Goal: Information Seeking & Learning: Learn about a topic

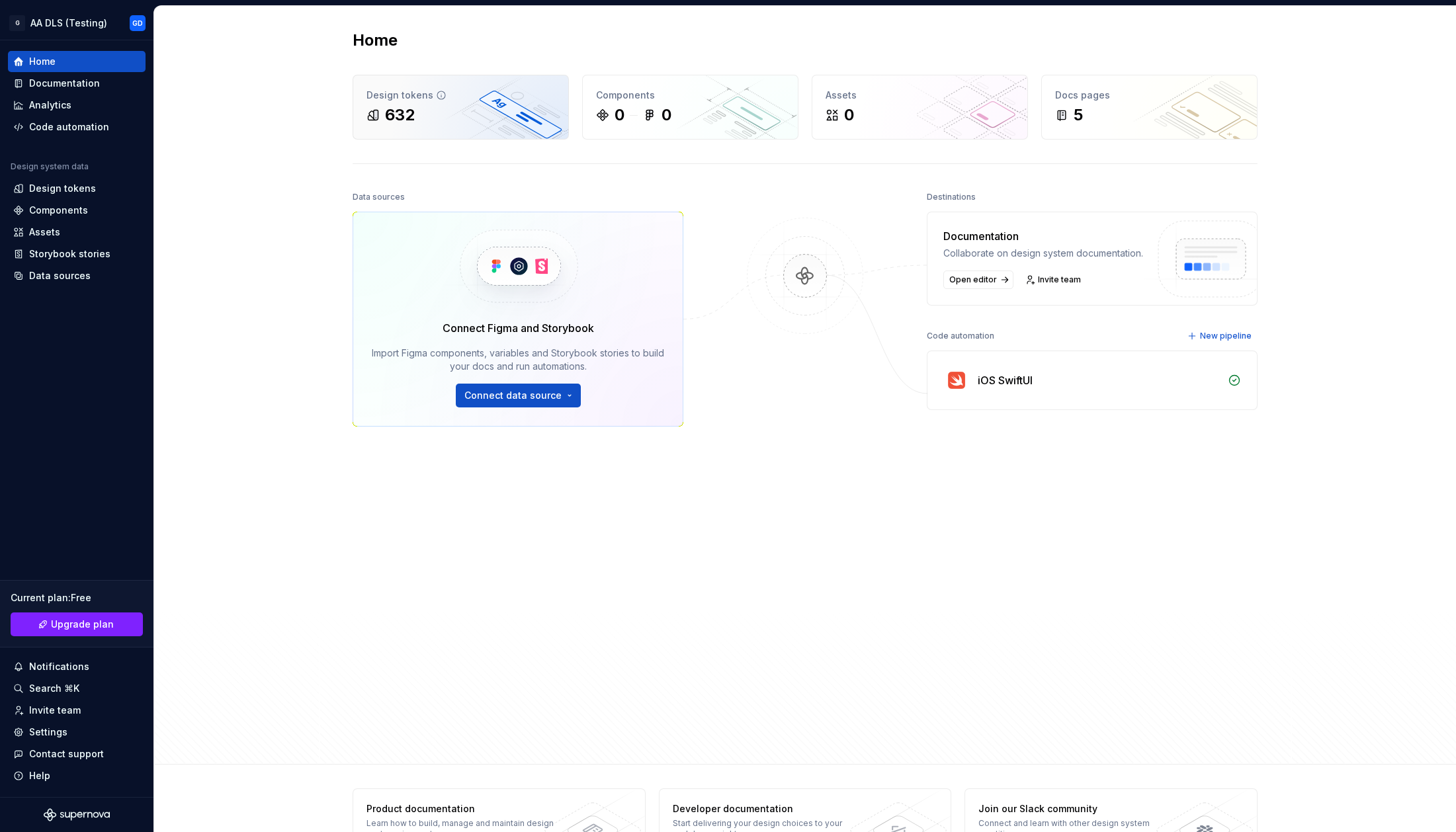
click at [450, 120] on div "632" at bounding box center [461, 115] width 189 height 21
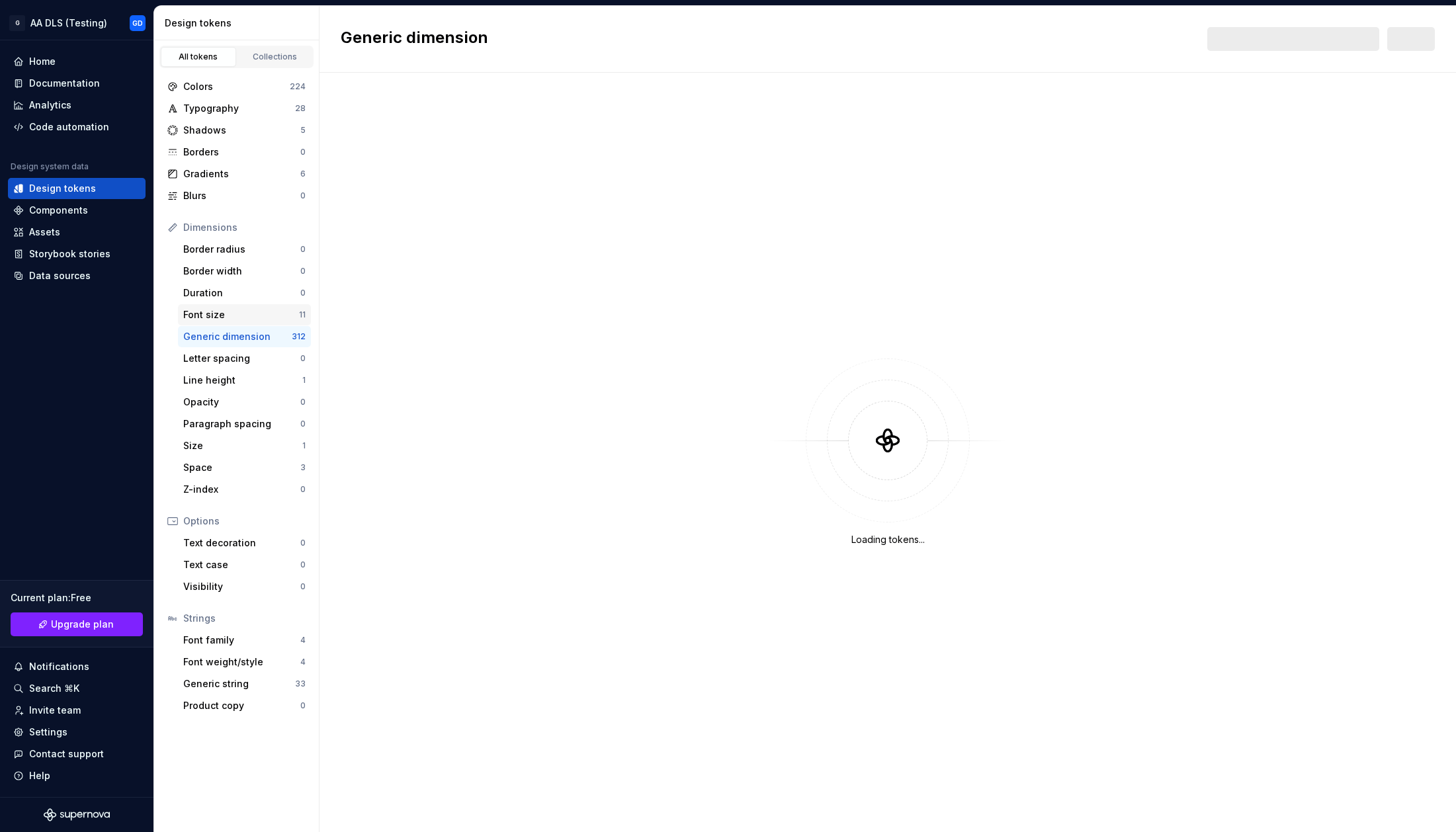
click at [238, 308] on div "Font size" at bounding box center [241, 314] width 115 height 13
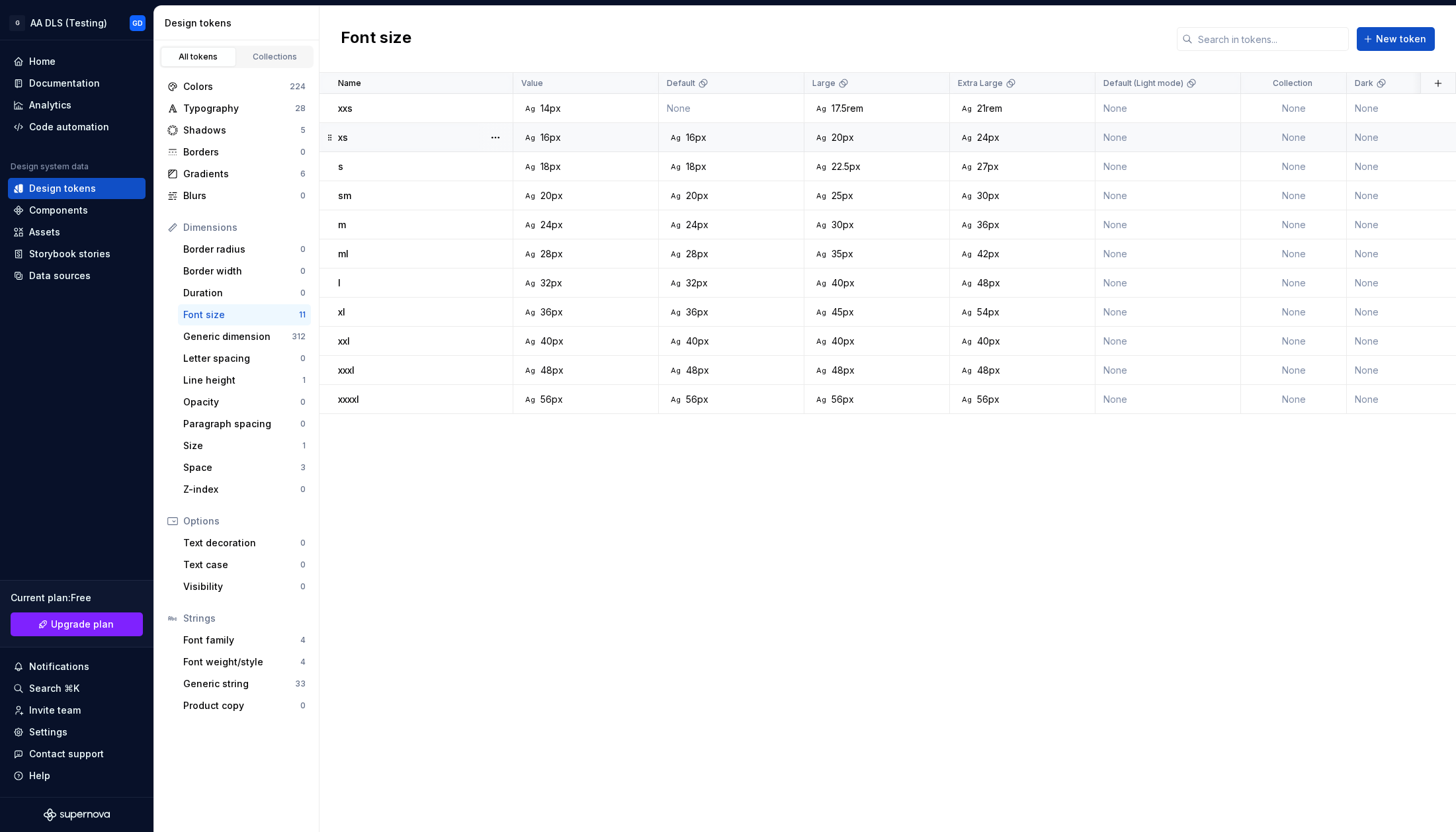
click at [443, 132] on div "xs" at bounding box center [425, 137] width 174 height 13
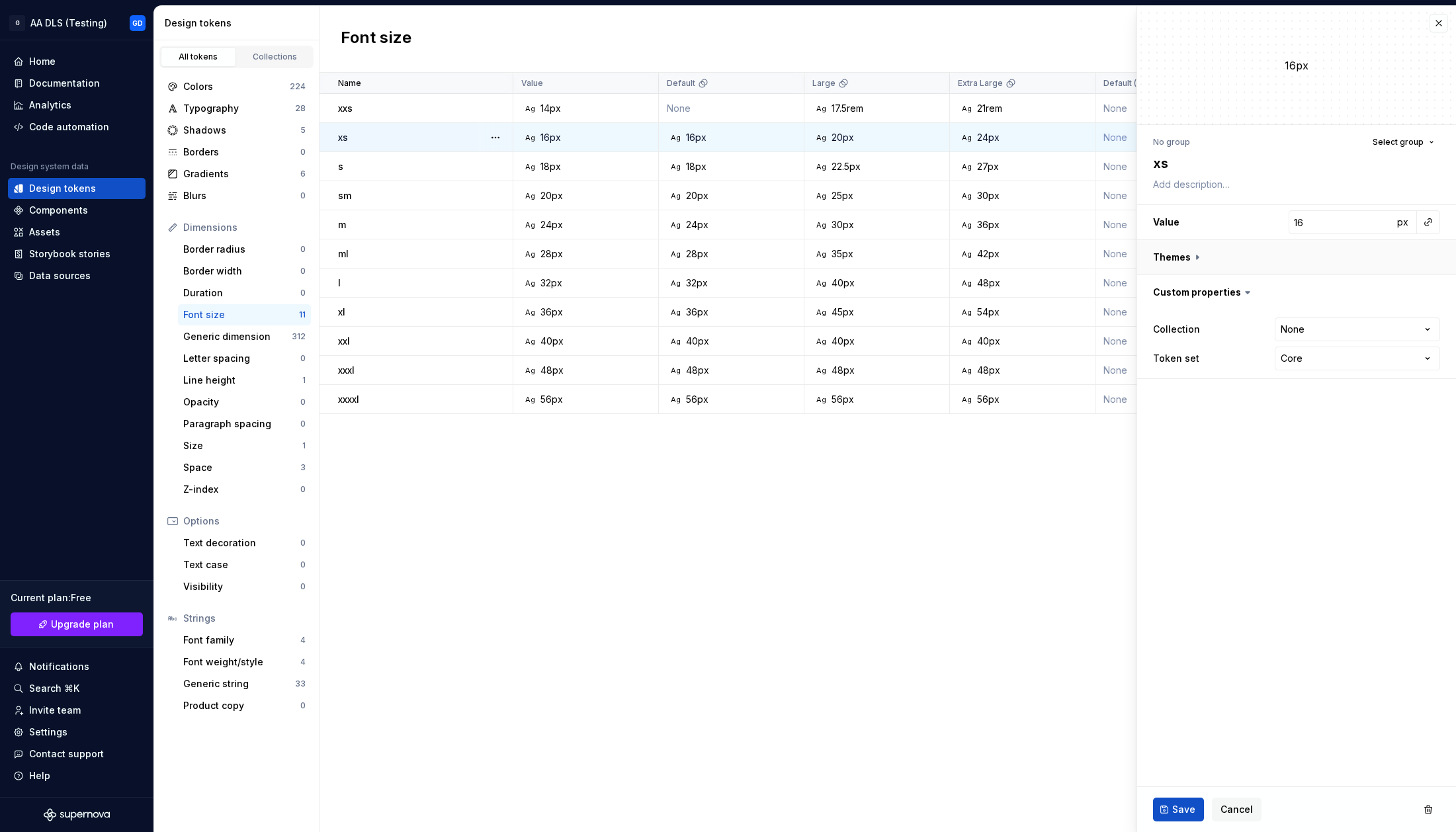
click at [1196, 256] on button "button" at bounding box center [1296, 258] width 319 height 35
click at [1431, 347] on button "button" at bounding box center [1428, 344] width 18 height 18
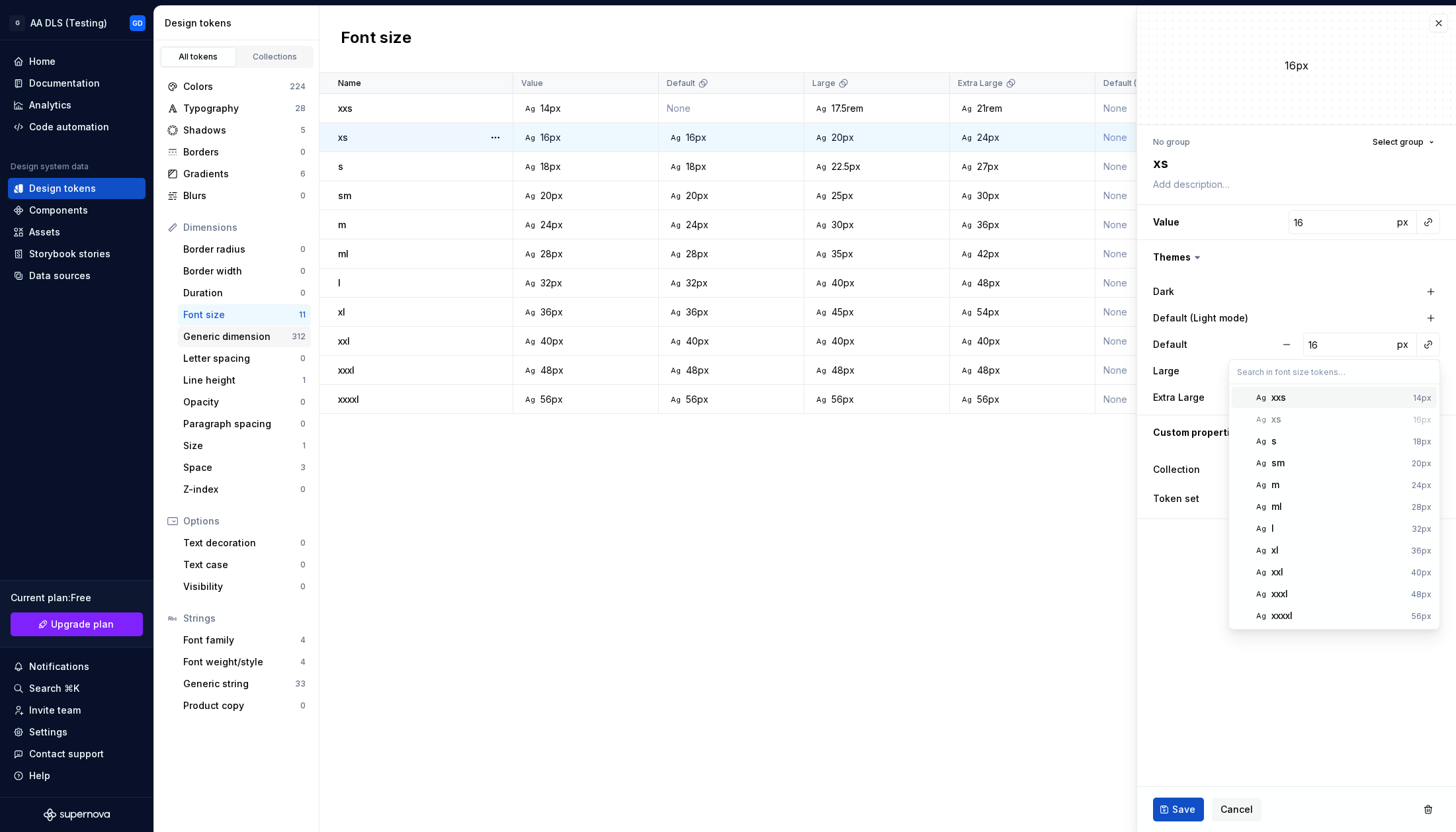
click at [241, 343] on html "G AA DLS (Testing) GD Home Documentation Analytics Code automation Design syste…" at bounding box center [728, 416] width 1456 height 832
click at [262, 344] on div "Generic dimension 312" at bounding box center [244, 337] width 133 height 21
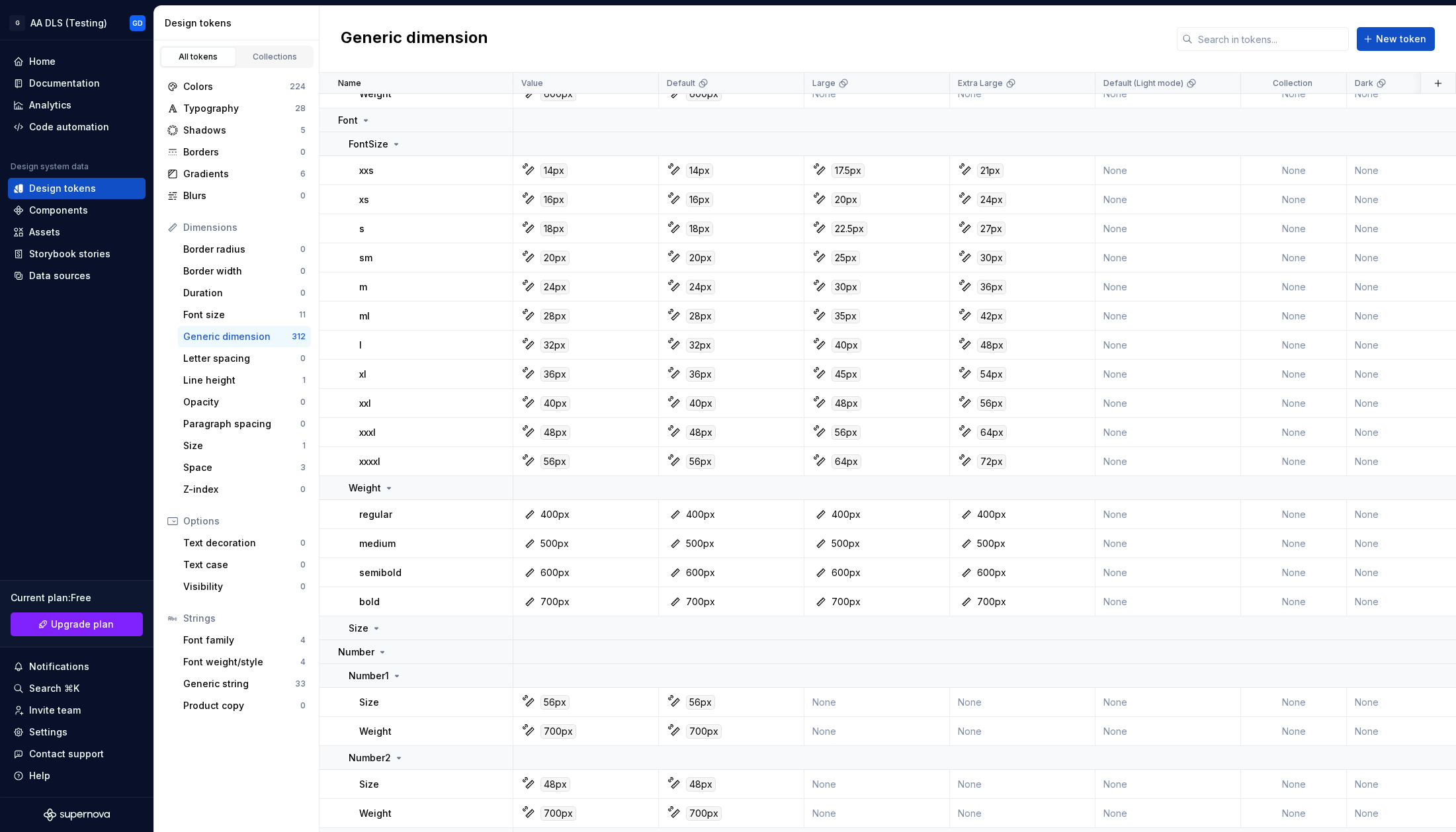
scroll to position [2056, 0]
click at [526, 167] on icon at bounding box center [525, 164] width 6 height 6
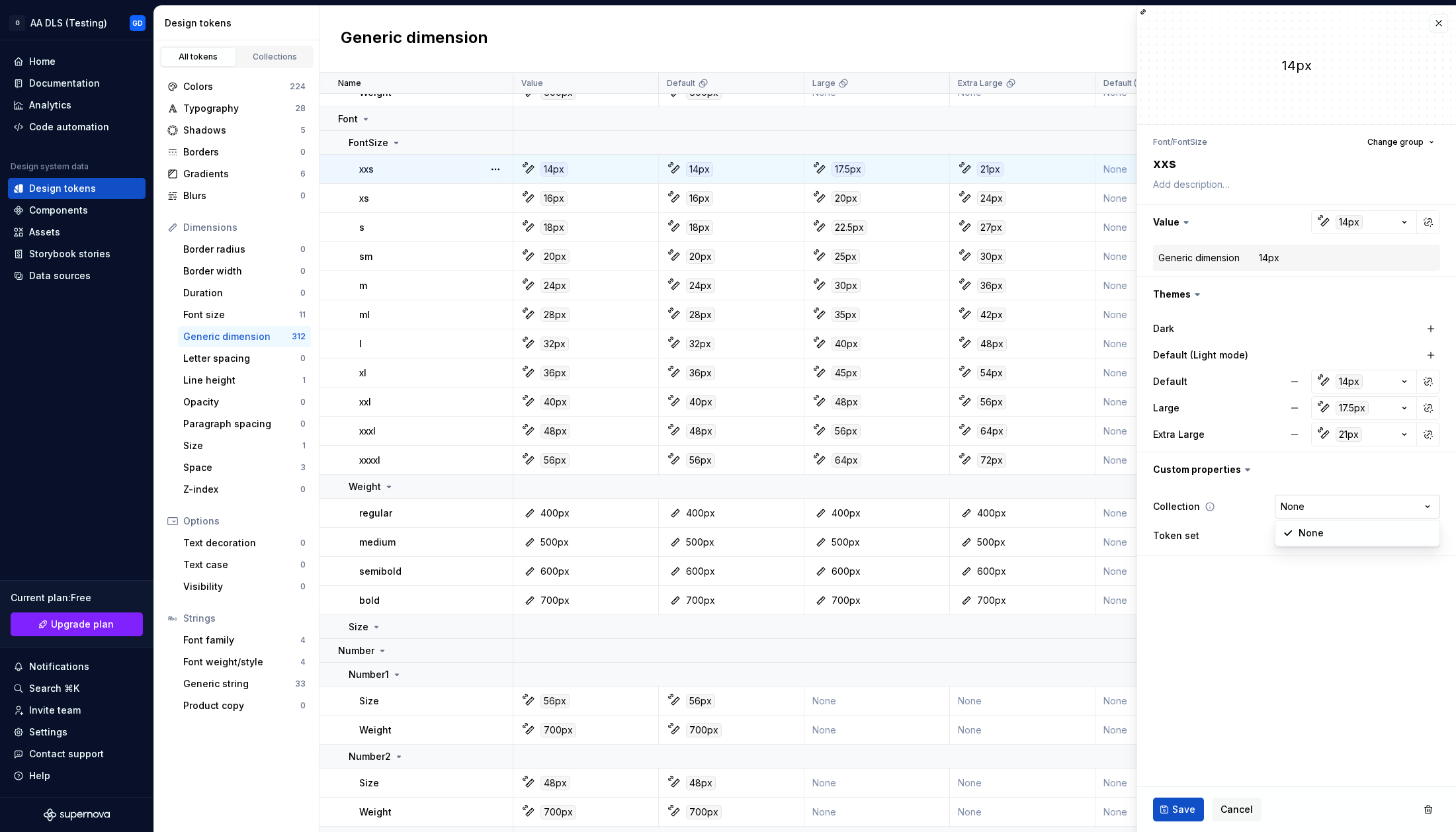
click at [1327, 496] on html "G AA DLS (Testing) GD Home Documentation Analytics Code automation Design syste…" at bounding box center [728, 416] width 1456 height 832
click at [1327, 503] on html "G AA DLS (Testing) GD Home Documentation Analytics Code automation Design syste…" at bounding box center [728, 416] width 1456 height 832
click at [1322, 536] on html "G AA DLS (Testing) GD Home Documentation Analytics Code automation Design syste…" at bounding box center [728, 416] width 1456 height 832
click at [1322, 536] on html "G AA DLS (Testing) GD Home Documentation Analytics Code automation Design syste…" at bounding box center [728, 416] width 1456 height 832
click at [1213, 599] on fieldset "14px Font / FontSize Change group xxs Value 14px Generic dimension 14px Themes …" at bounding box center [1296, 419] width 319 height 826
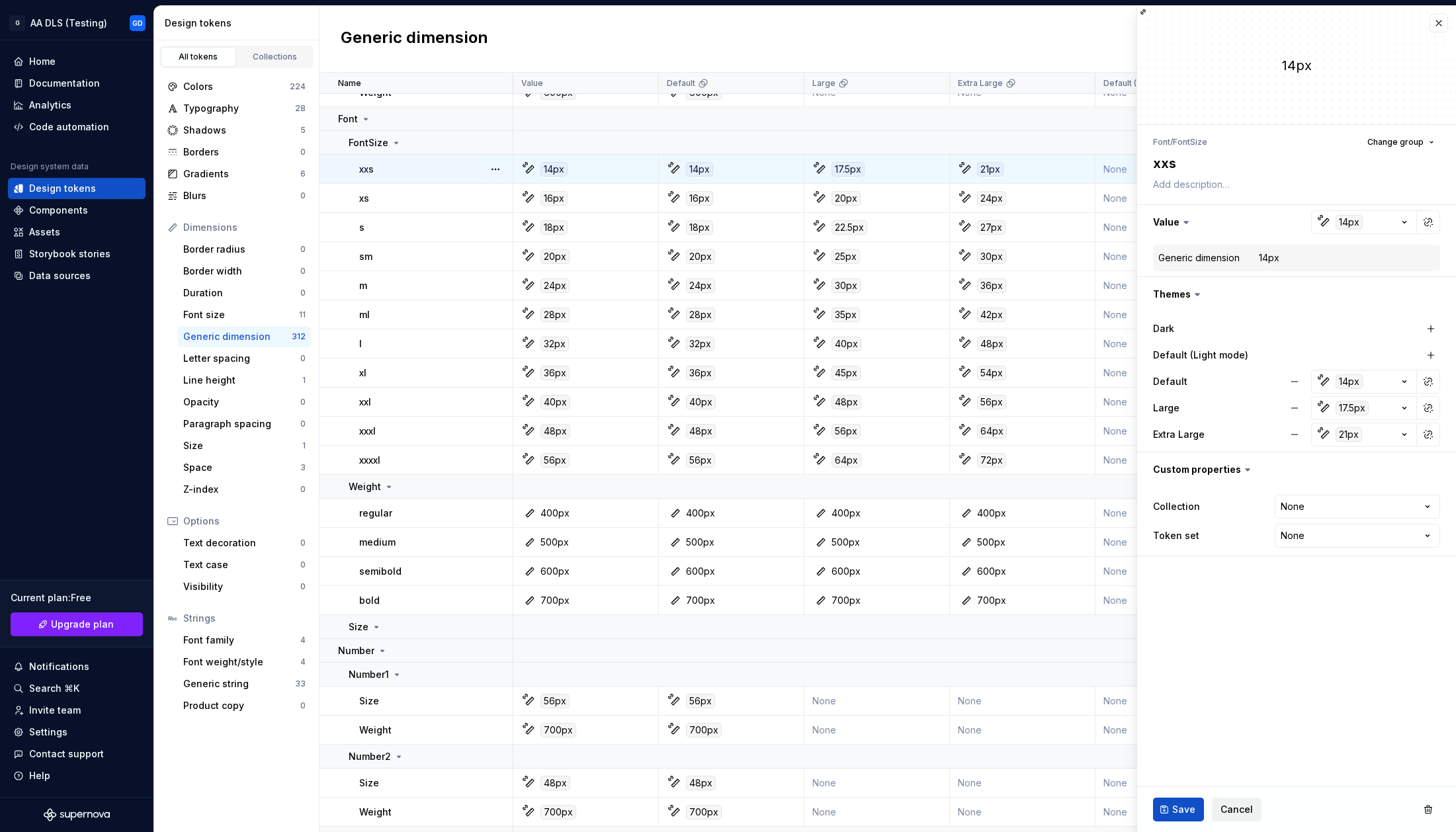
click at [1236, 804] on span "Cancel" at bounding box center [1236, 809] width 32 height 13
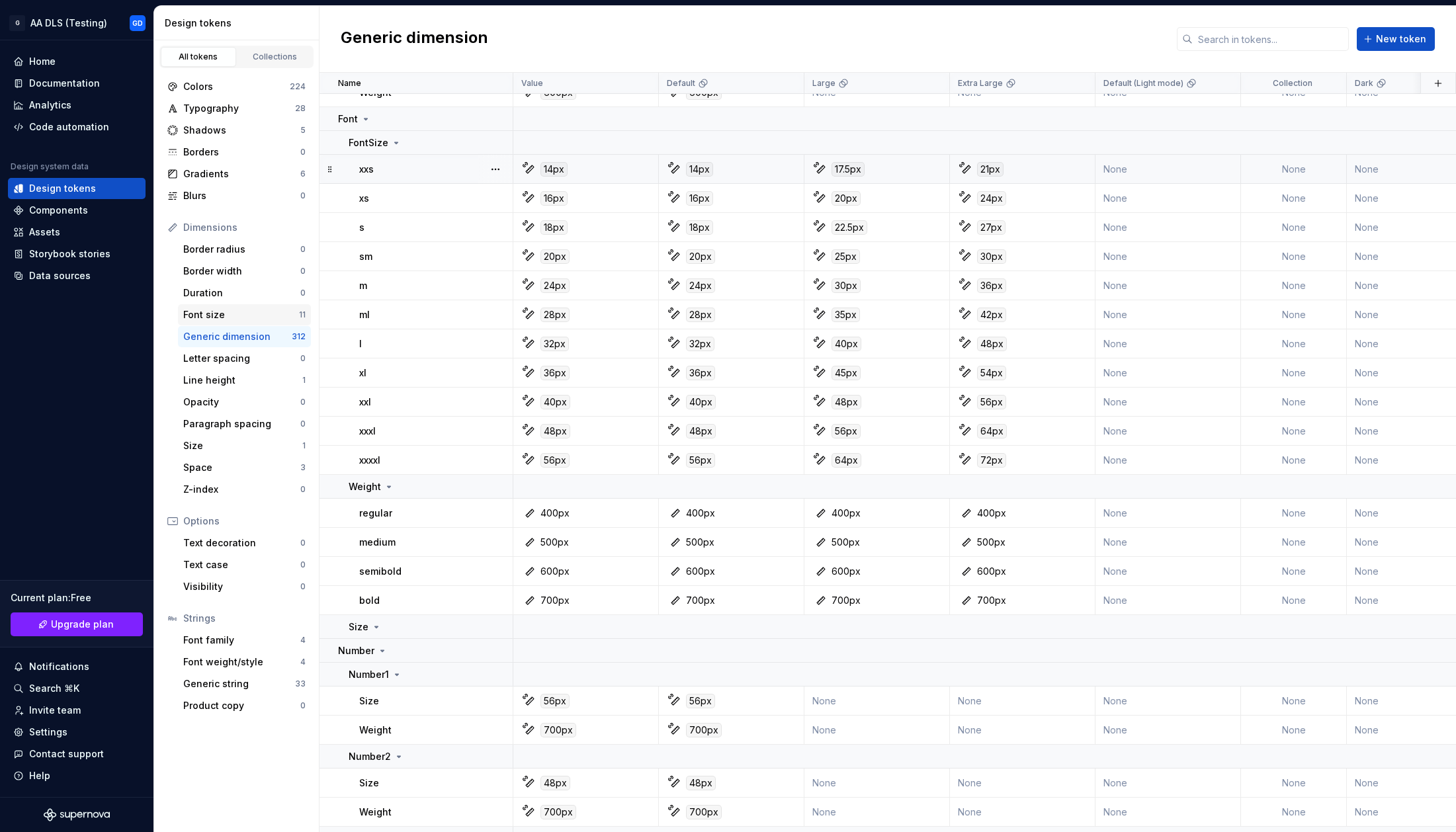
click at [253, 318] on div "Font size" at bounding box center [241, 314] width 115 height 13
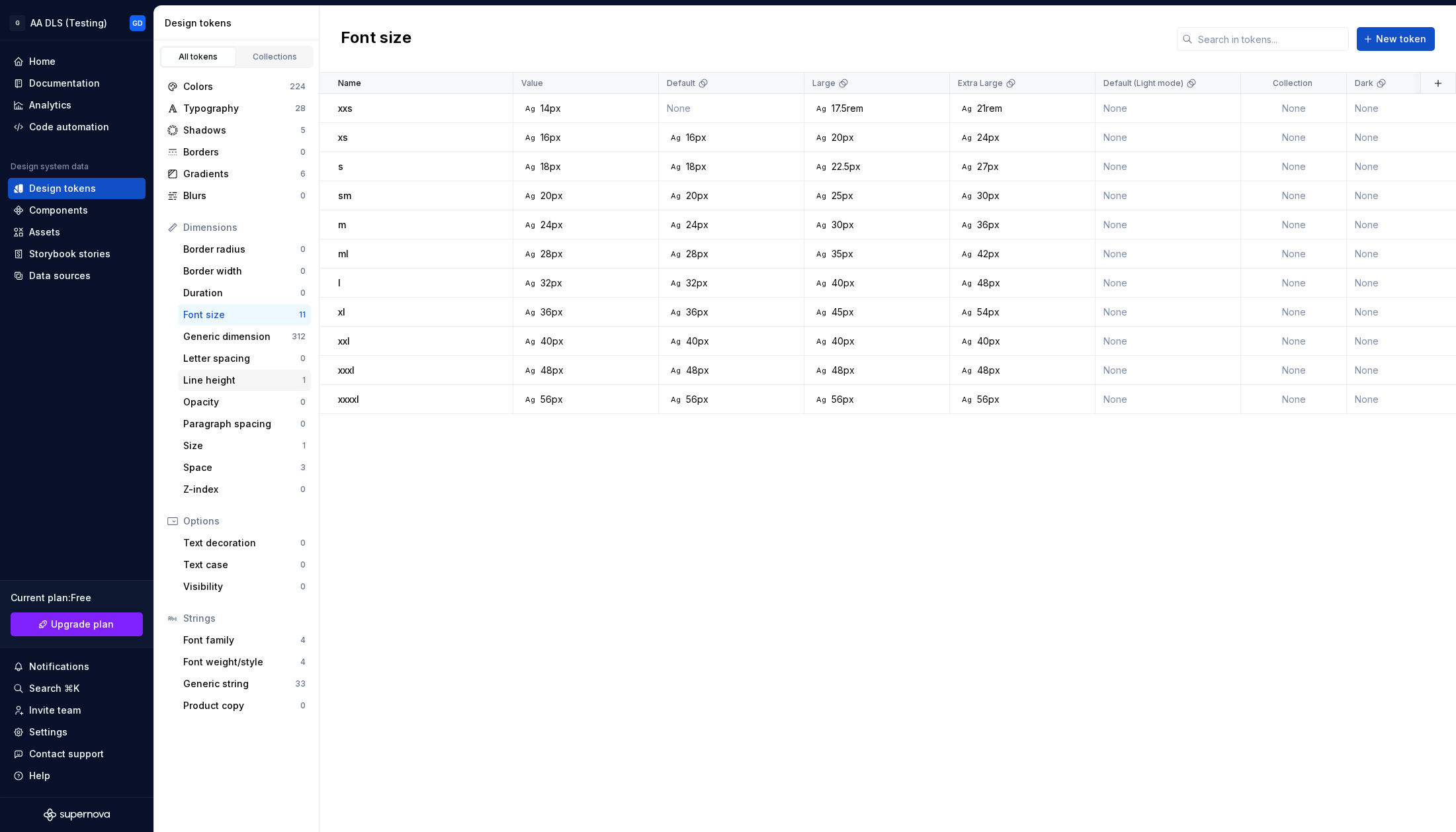
click at [247, 388] on div "Line height 1" at bounding box center [244, 380] width 133 height 21
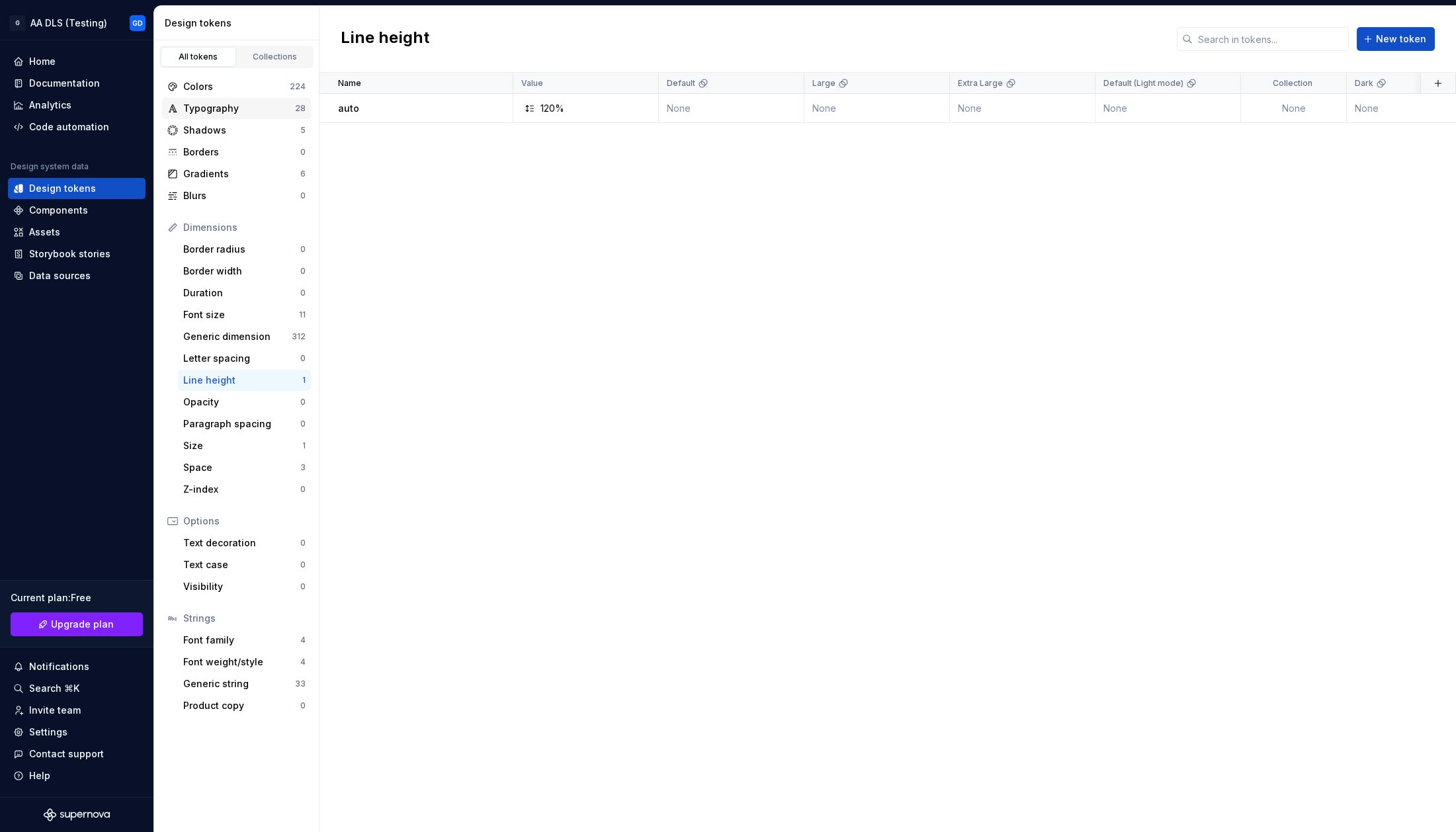
click at [218, 109] on div "Typography" at bounding box center [239, 108] width 111 height 13
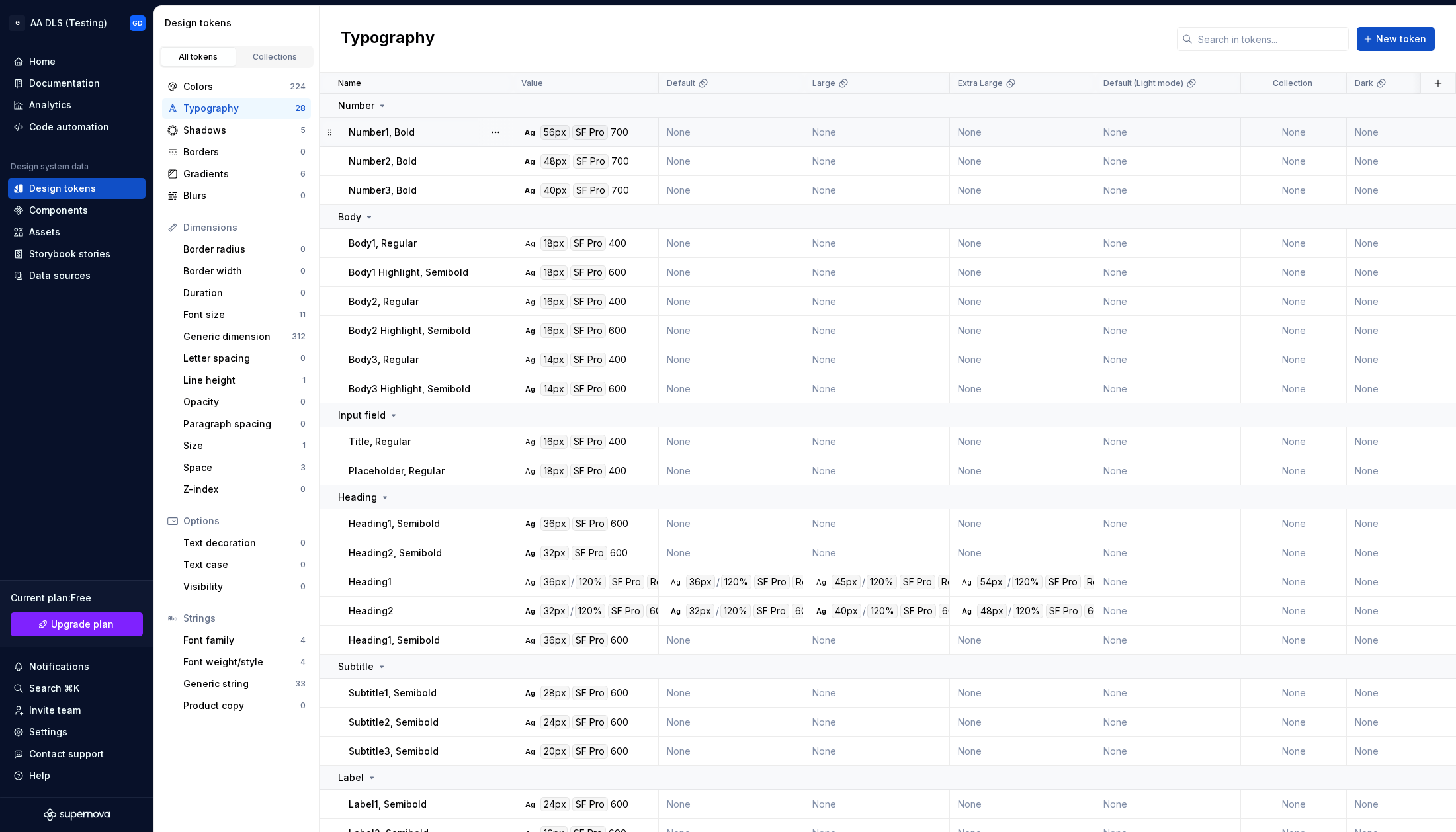
click at [436, 132] on div "Number1, Bold" at bounding box center [430, 132] width 164 height 13
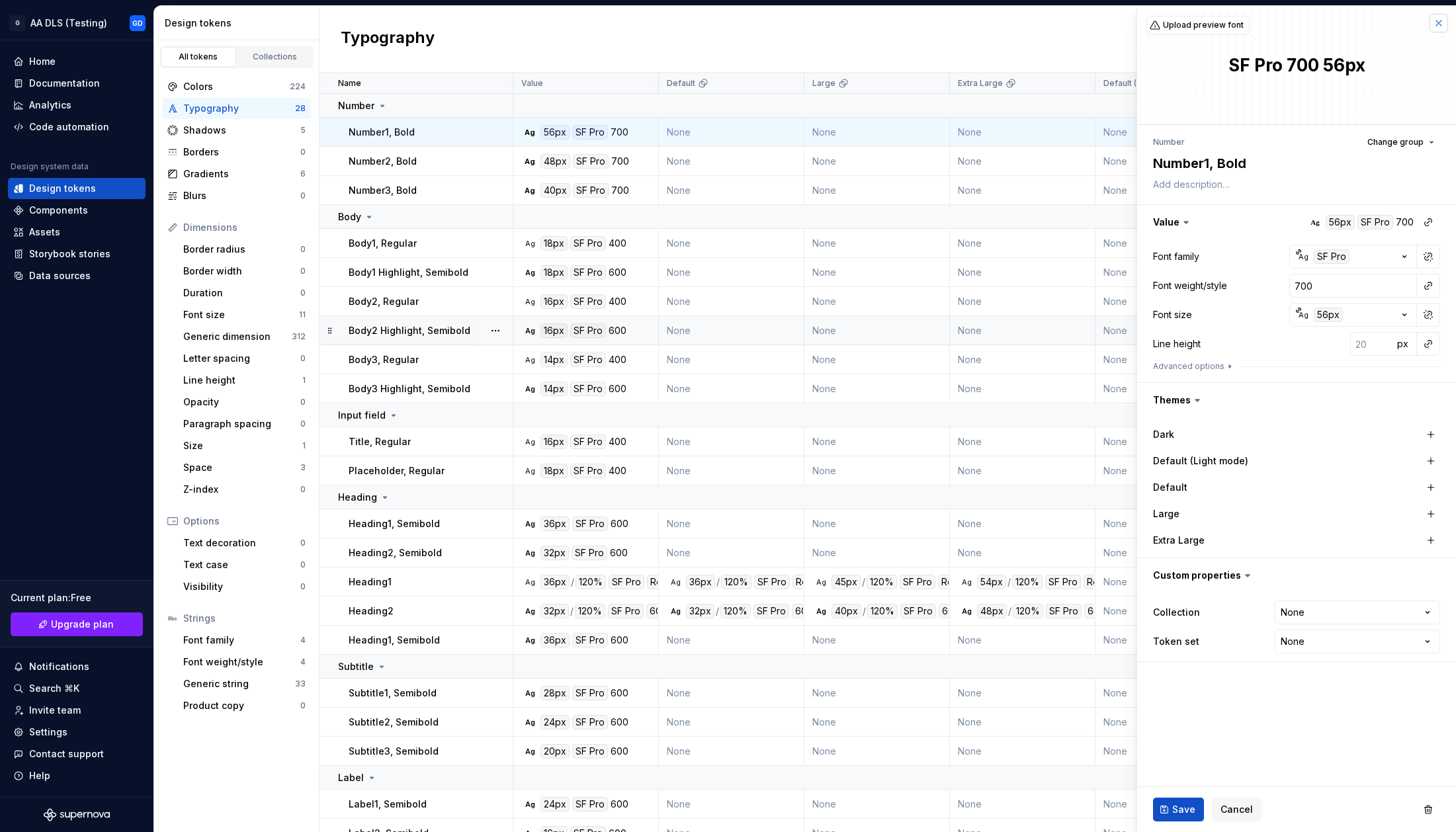
click at [1434, 25] on button "button" at bounding box center [1439, 23] width 18 height 18
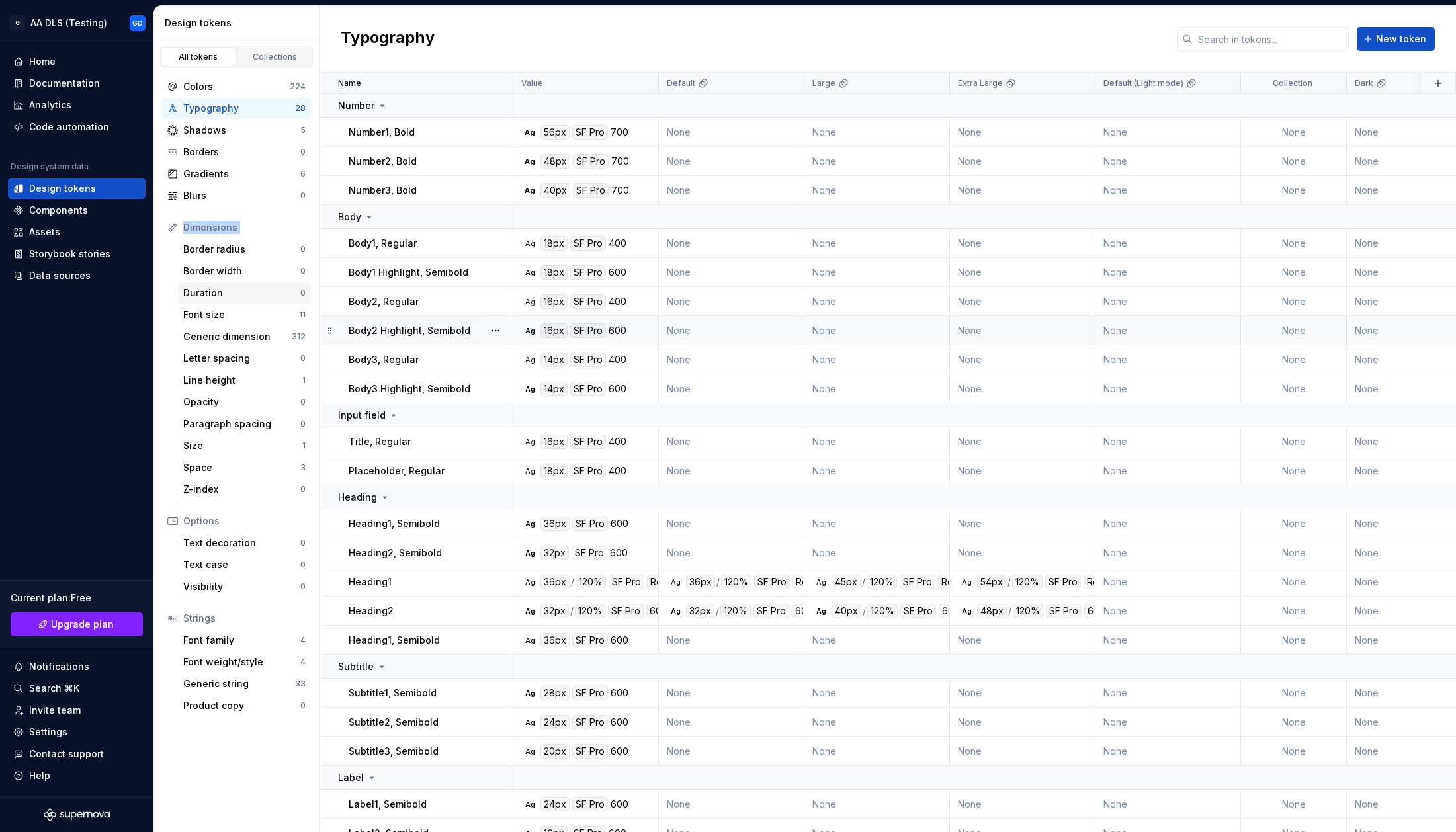
drag, startPoint x: 181, startPoint y: 223, endPoint x: 226, endPoint y: 303, distance: 91.8
click at [228, 307] on div "Dimensions Border radius 0 Border width 0 Duration 0 Font size 11 Generic dimen…" at bounding box center [236, 359] width 149 height 283
click at [179, 229] on div "Dimensions" at bounding box center [236, 228] width 138 height 13
drag, startPoint x: 187, startPoint y: 223, endPoint x: 300, endPoint y: 503, distance: 301.9
click at [300, 503] on div "Colors 224 Typography 28 Shadows 5 Borders 0 Gradients 6 Blurs 0 Dimensions Bor…" at bounding box center [236, 396] width 164 height 656
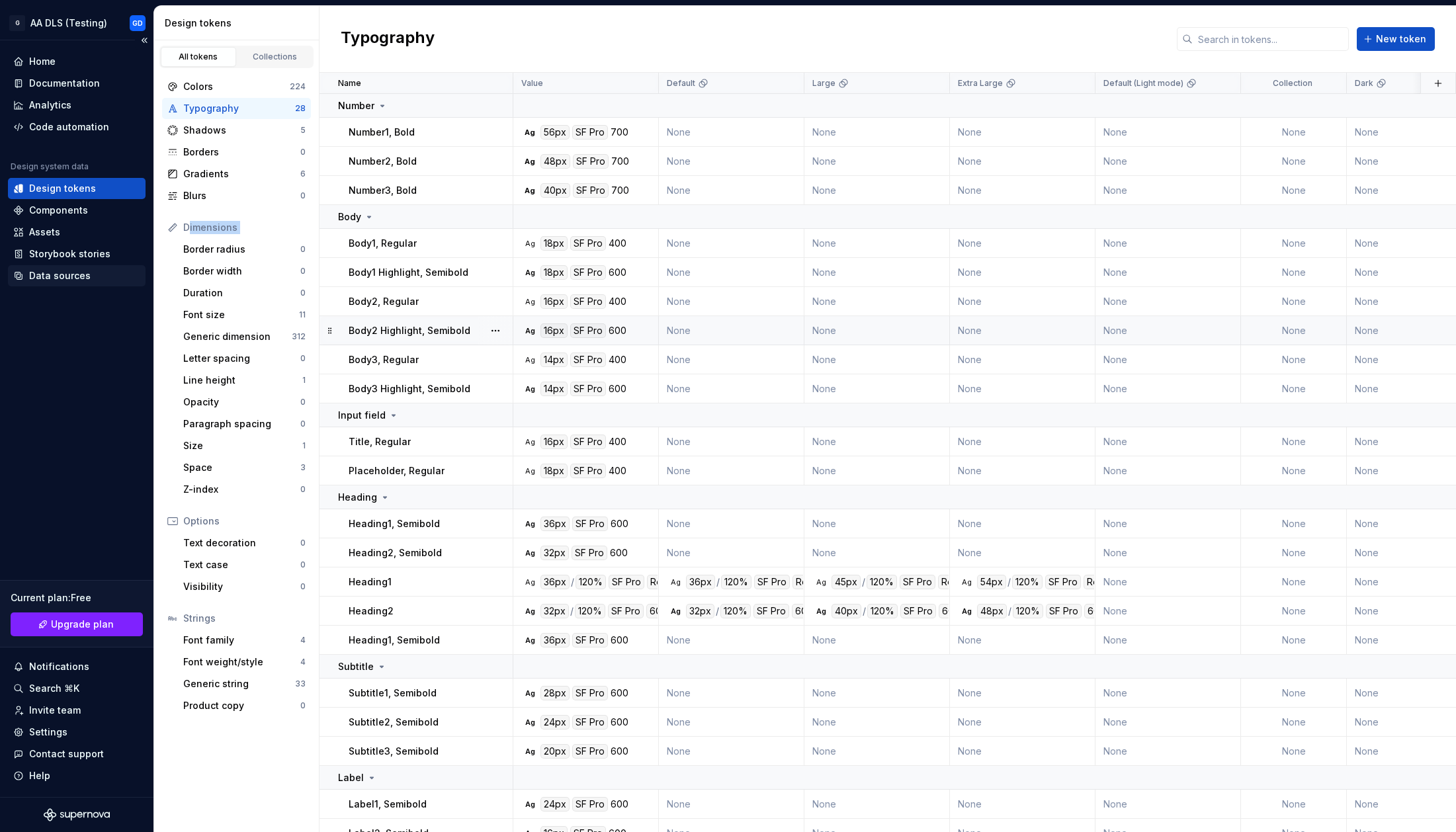
click at [55, 273] on div "Data sources" at bounding box center [60, 276] width 62 height 13
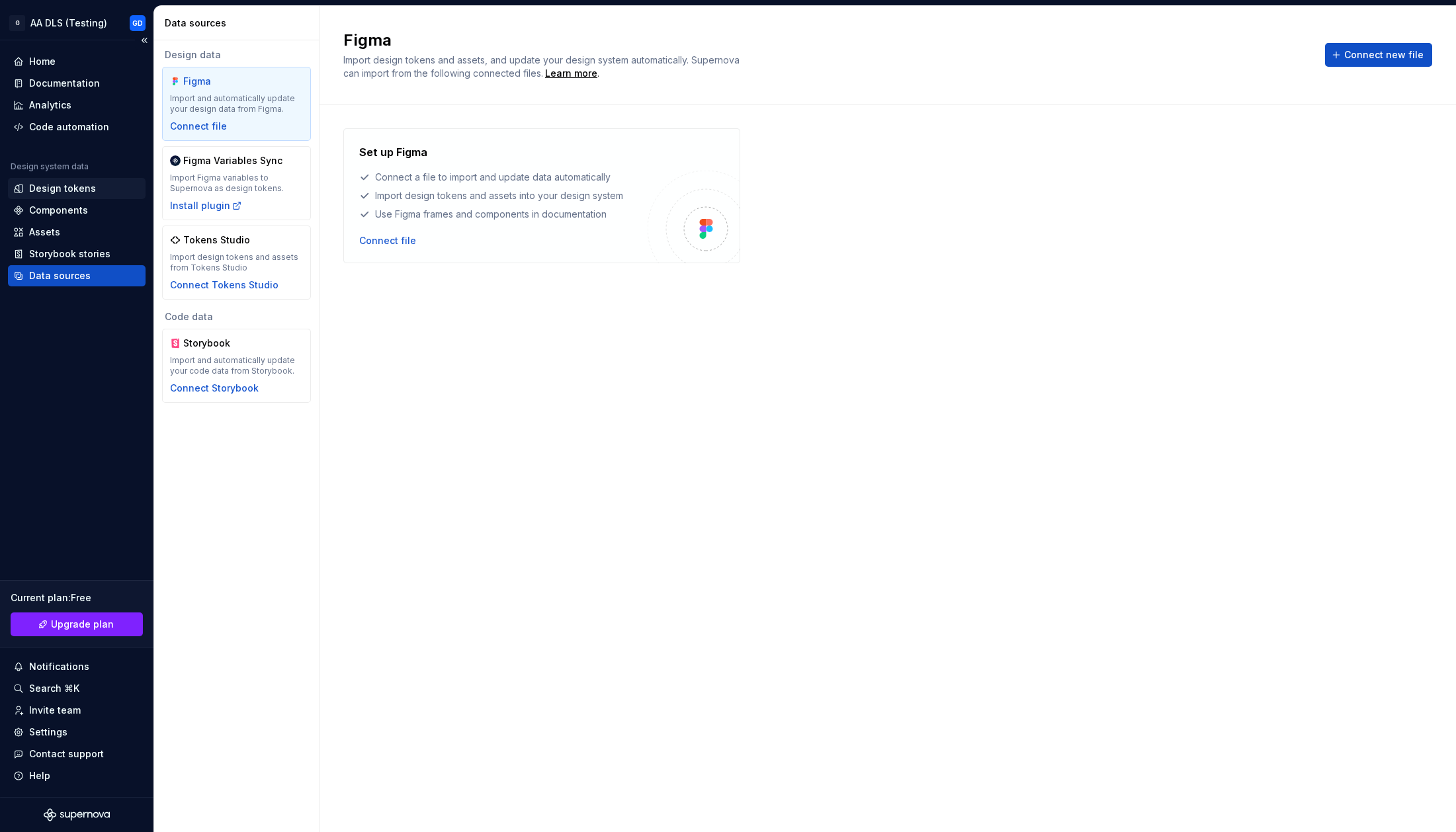
click at [71, 190] on div "Design tokens" at bounding box center [62, 188] width 67 height 13
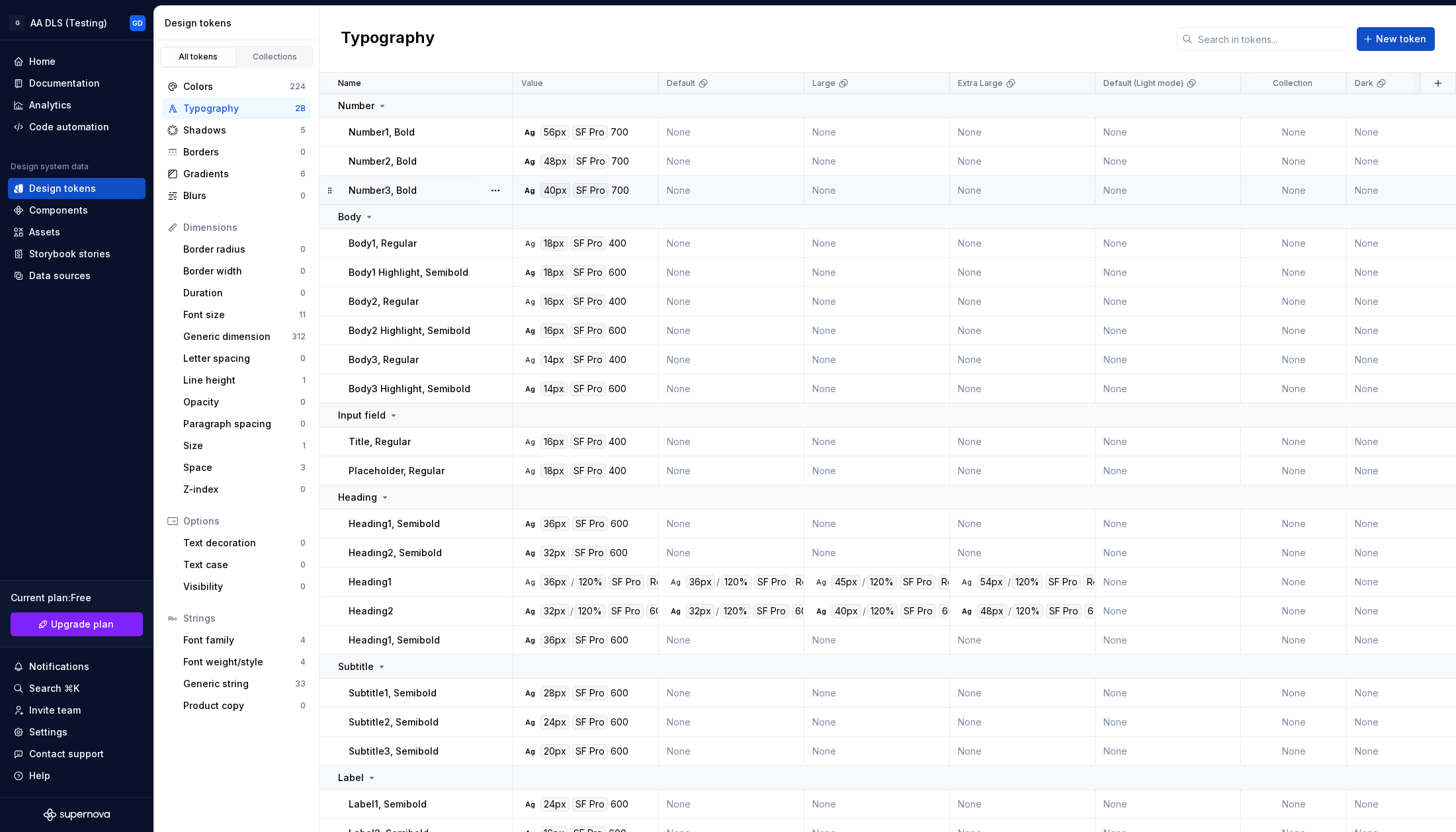
click at [479, 194] on div at bounding box center [496, 190] width 35 height 28
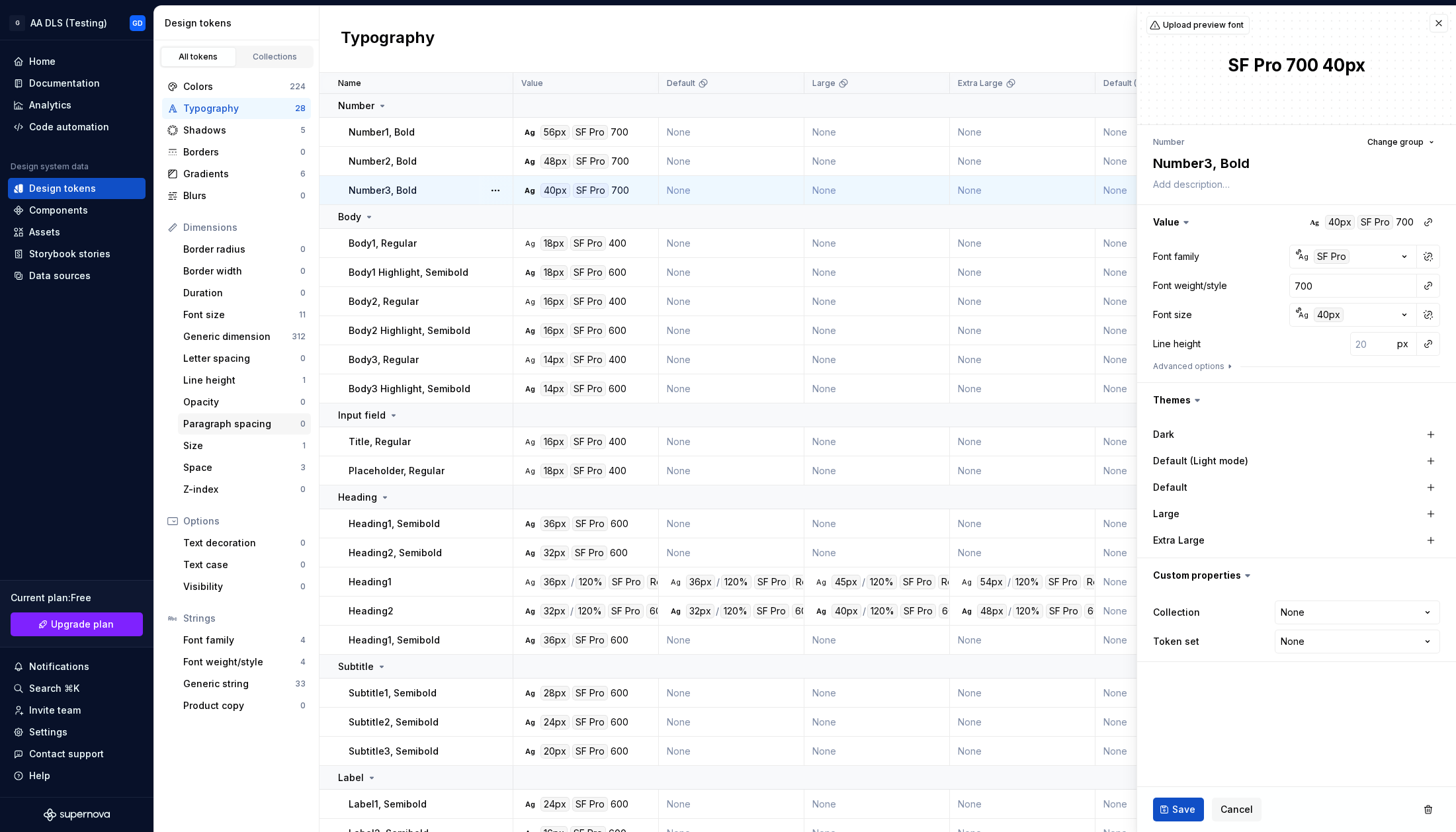
click at [233, 426] on div "Paragraph spacing" at bounding box center [242, 424] width 117 height 13
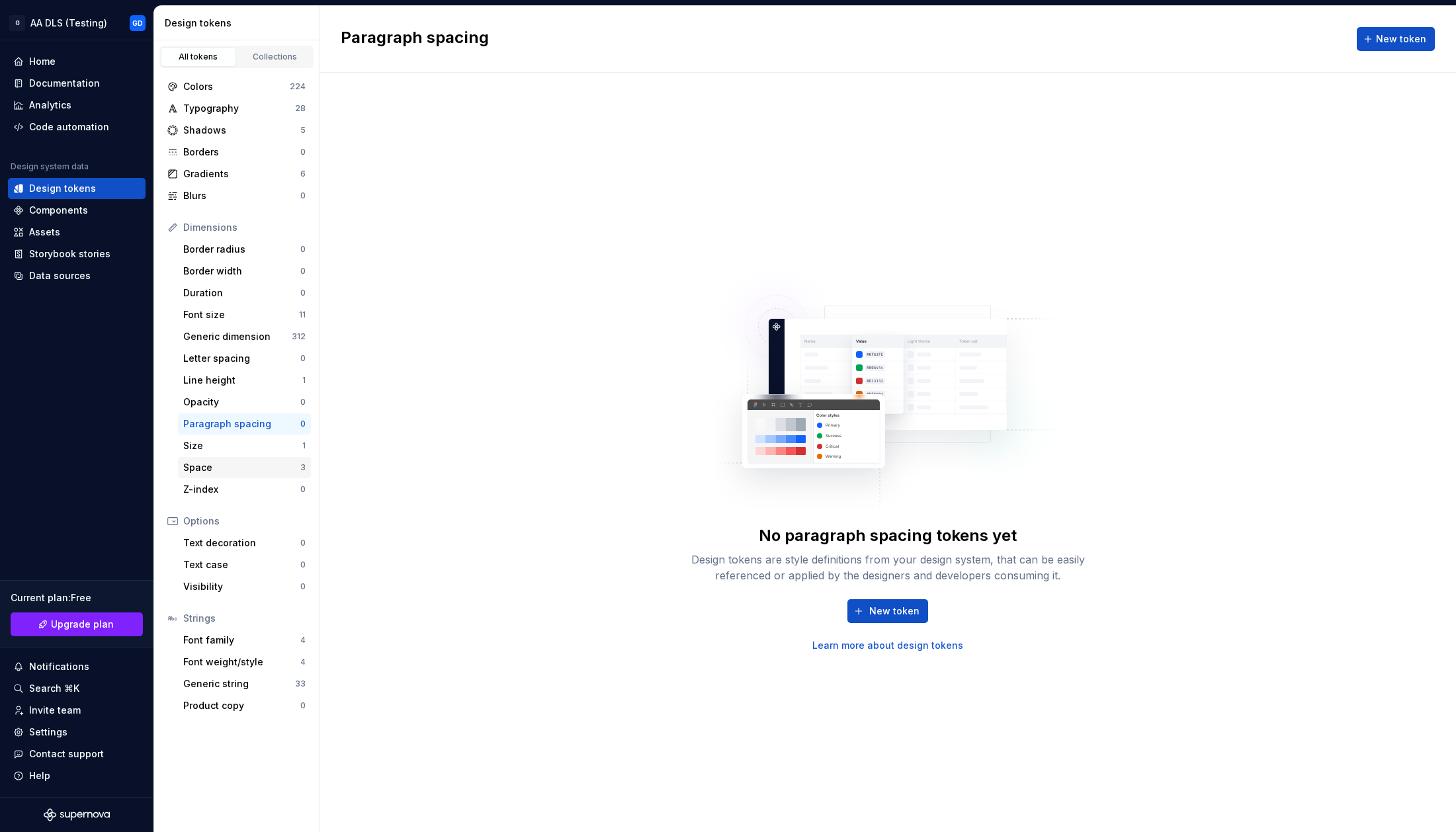
click at [212, 469] on div "Space" at bounding box center [242, 467] width 117 height 13
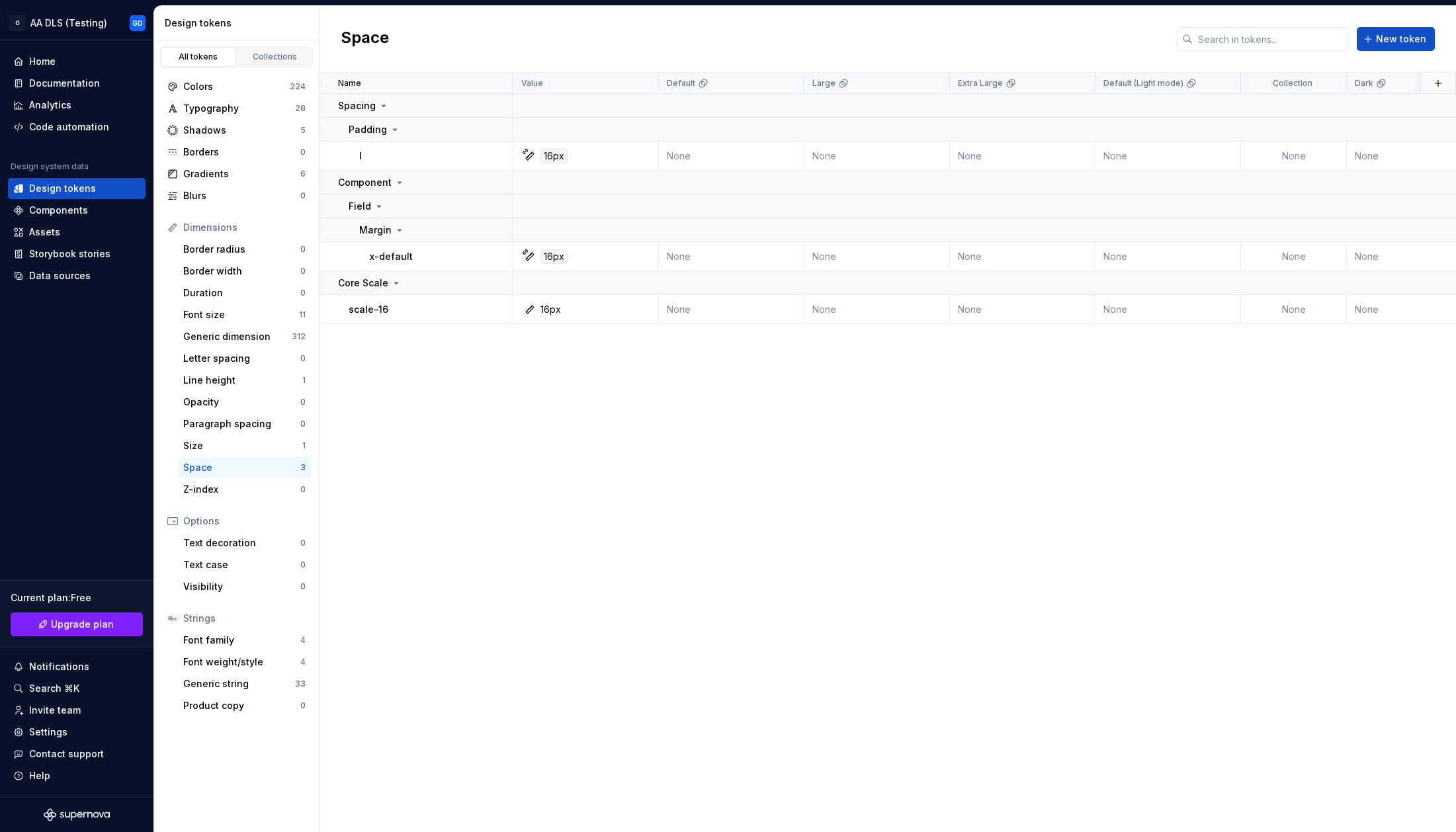
click at [453, 392] on div "Name Value Default Large Extra Large Default (Light mode) Collection Dark Token…" at bounding box center [888, 452] width 1137 height 759
click at [605, 309] on div "16px" at bounding box center [590, 309] width 136 height 13
type textarea "*"
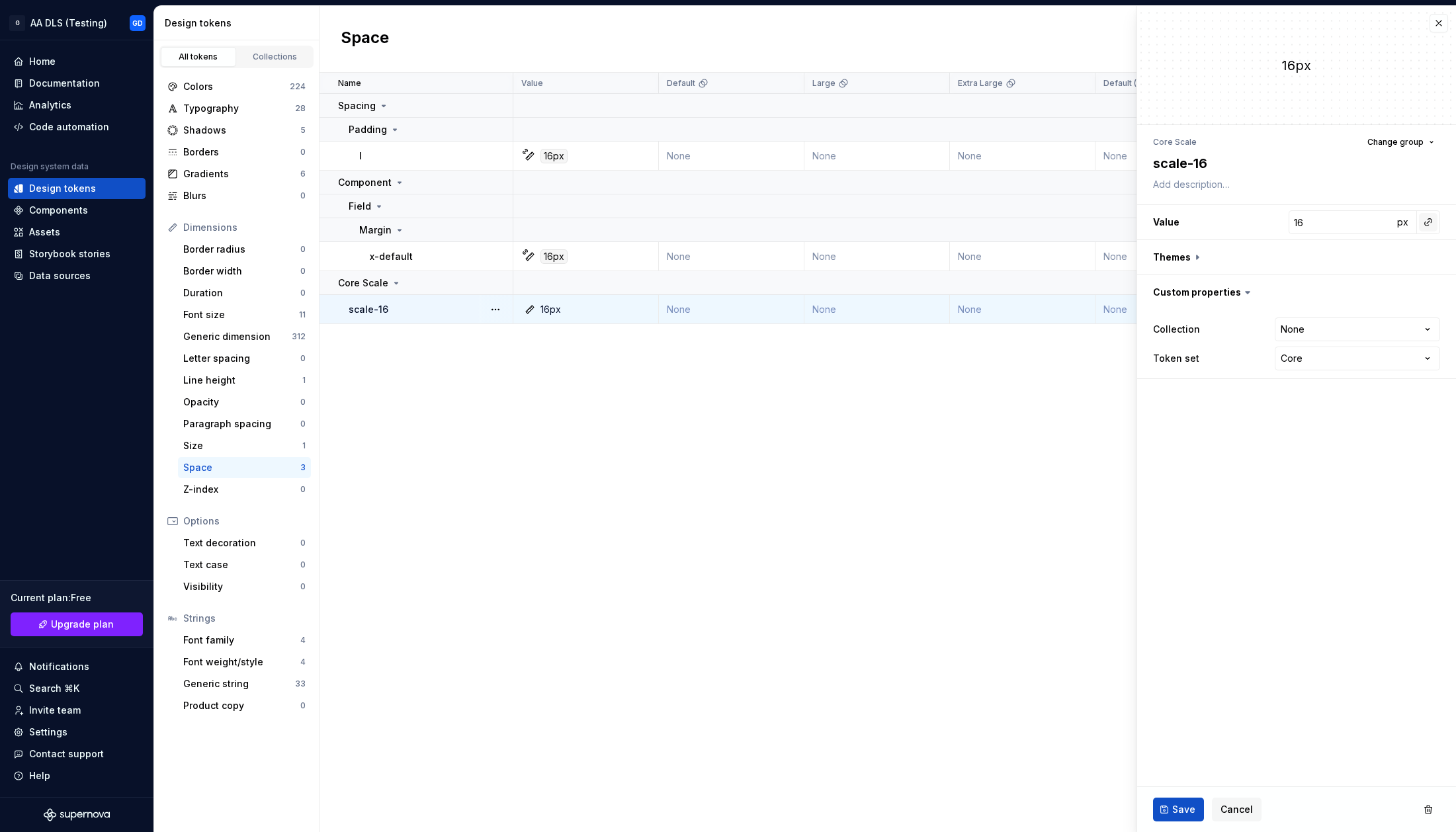
click at [1422, 224] on button "button" at bounding box center [1428, 222] width 18 height 18
drag, startPoint x: 1258, startPoint y: 277, endPoint x: 1318, endPoint y: 277, distance: 60.0
click at [1318, 277] on div "Spacing / Padding" at bounding box center [1334, 280] width 205 height 10
drag, startPoint x: 1258, startPoint y: 323, endPoint x: 1360, endPoint y: 327, distance: 102.1
click at [1360, 327] on div "Component / Field / Margin" at bounding box center [1334, 326] width 205 height 10
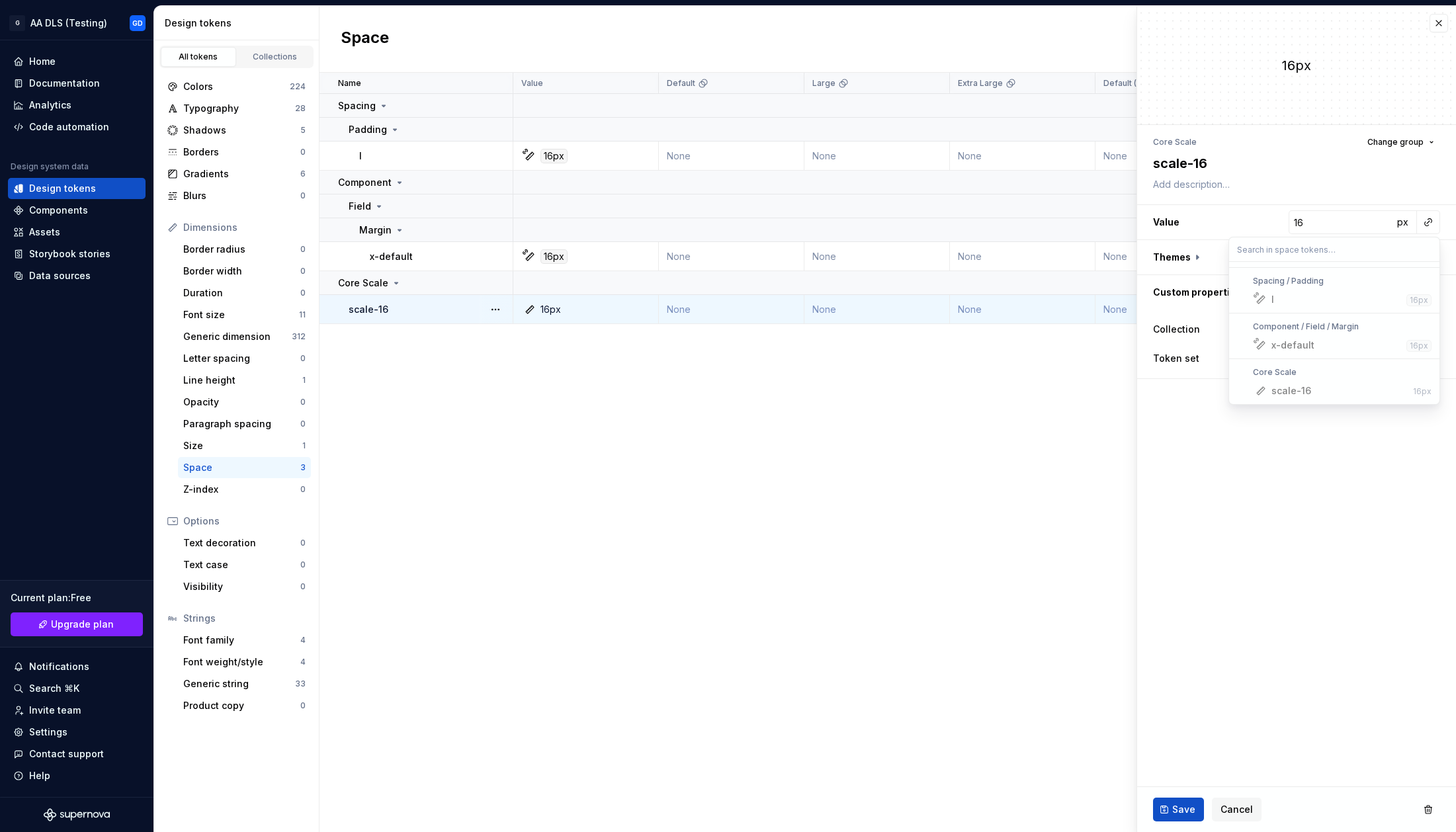
drag, startPoint x: 1252, startPoint y: 362, endPoint x: 1297, endPoint y: 364, distance: 45.0
click at [1297, 365] on div "Core Scale scale-16 16px" at bounding box center [1334, 382] width 210 height 40
drag, startPoint x: 1297, startPoint y: 375, endPoint x: 1240, endPoint y: 375, distance: 57.0
click at [1240, 375] on div "Core Scale" at bounding box center [1334, 372] width 205 height 10
click at [567, 462] on html "G AA DLS (Testing) GD Home Documentation Analytics Code automation Design syste…" at bounding box center [728, 416] width 1456 height 832
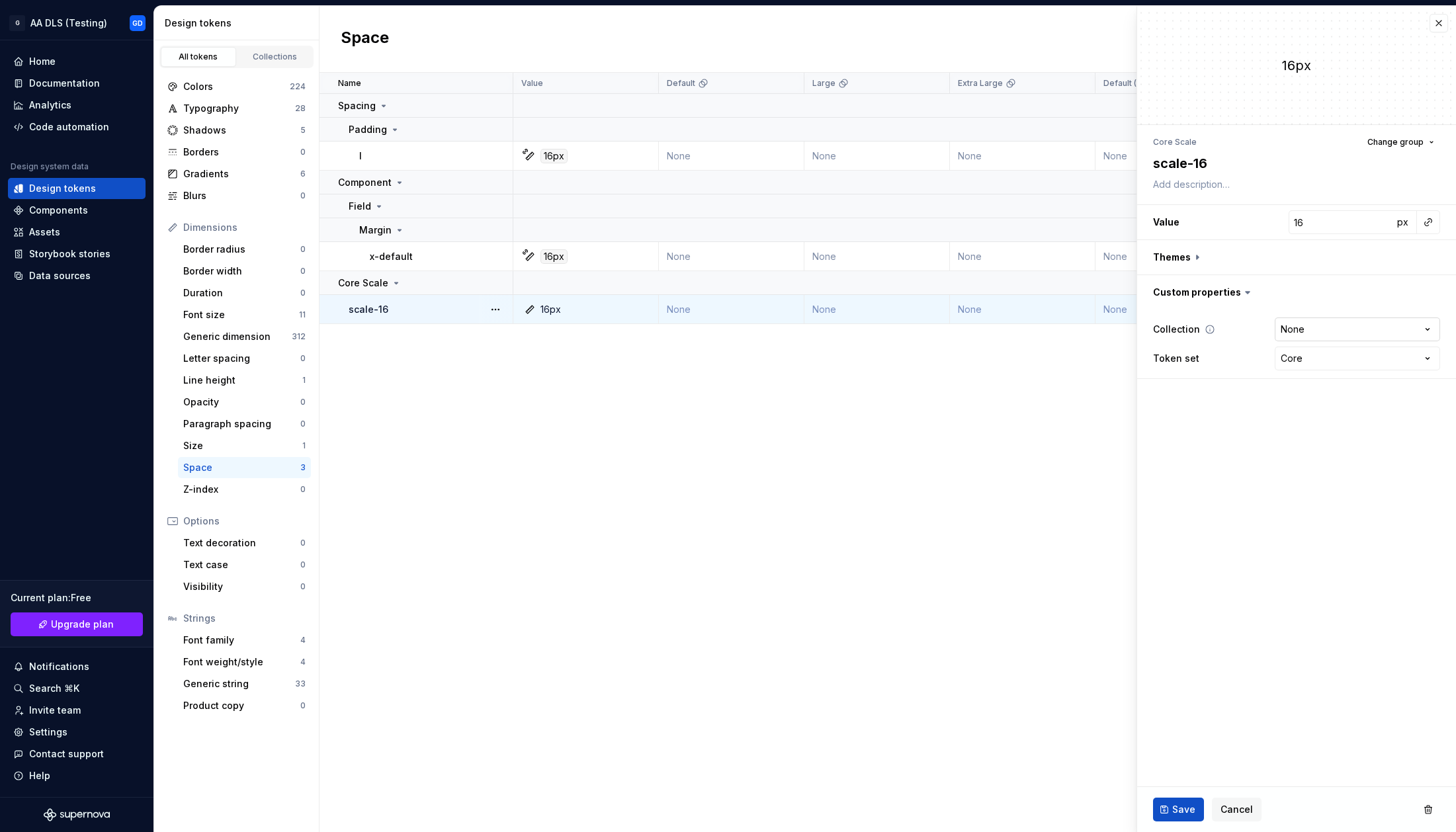
click at [1380, 323] on html "G AA DLS (Testing) GD Home Documentation Analytics Code automation Design syste…" at bounding box center [728, 416] width 1456 height 832
click at [1305, 457] on html "G AA DLS (Testing) GD Home Documentation Analytics Code automation Design syste…" at bounding box center [728, 416] width 1456 height 832
click at [1178, 152] on textarea "scale-16" at bounding box center [1294, 164] width 287 height 24
click at [1179, 139] on li "Core Scale" at bounding box center [1175, 141] width 43 height 10
click at [1440, 21] on button "button" at bounding box center [1439, 23] width 18 height 18
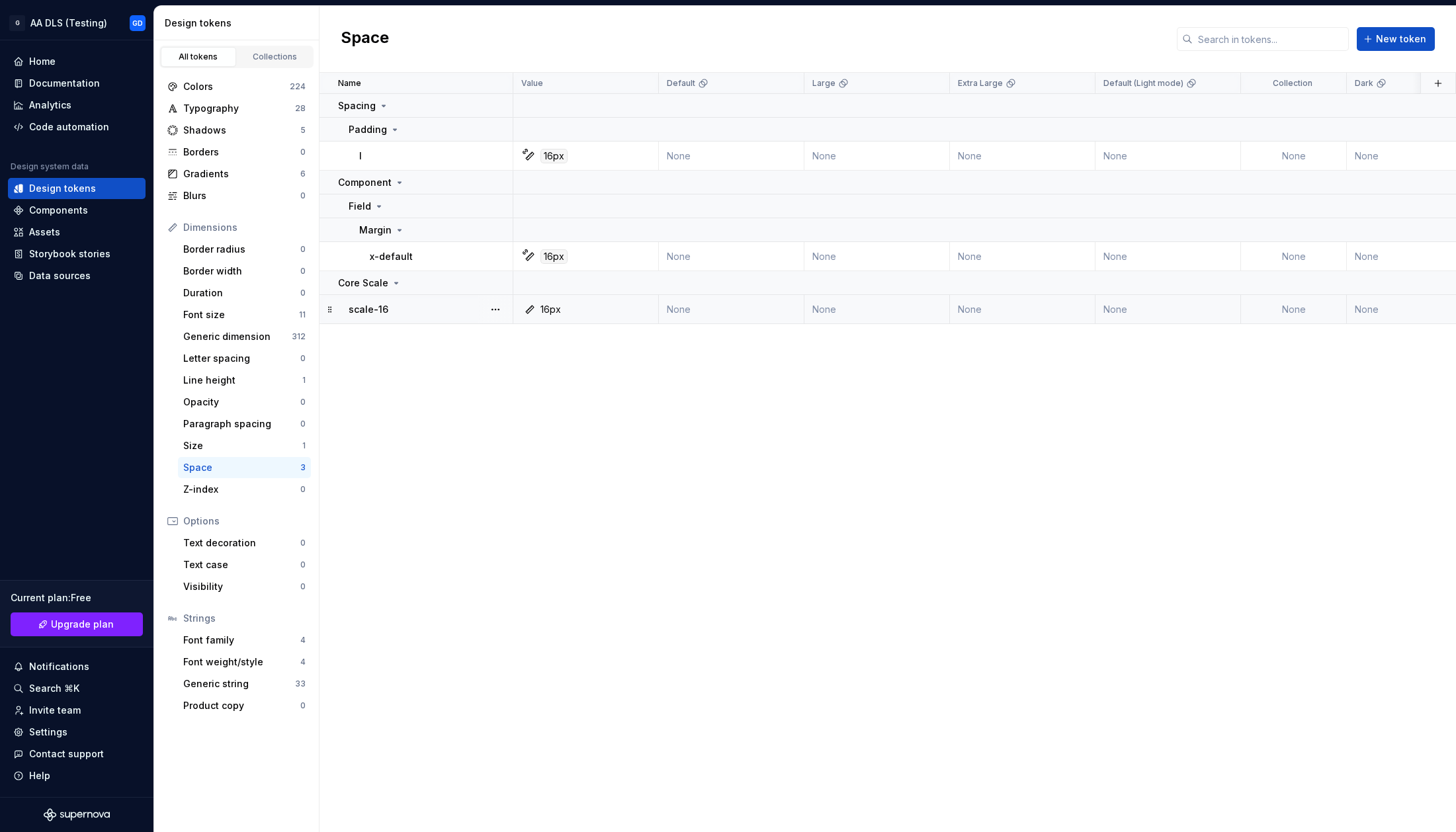
click at [681, 449] on div "Name Value Default Large Extra Large Default (Light mode) Collection Dark Token…" at bounding box center [888, 452] width 1137 height 759
click at [241, 88] on div "Colors" at bounding box center [236, 86] width 107 height 13
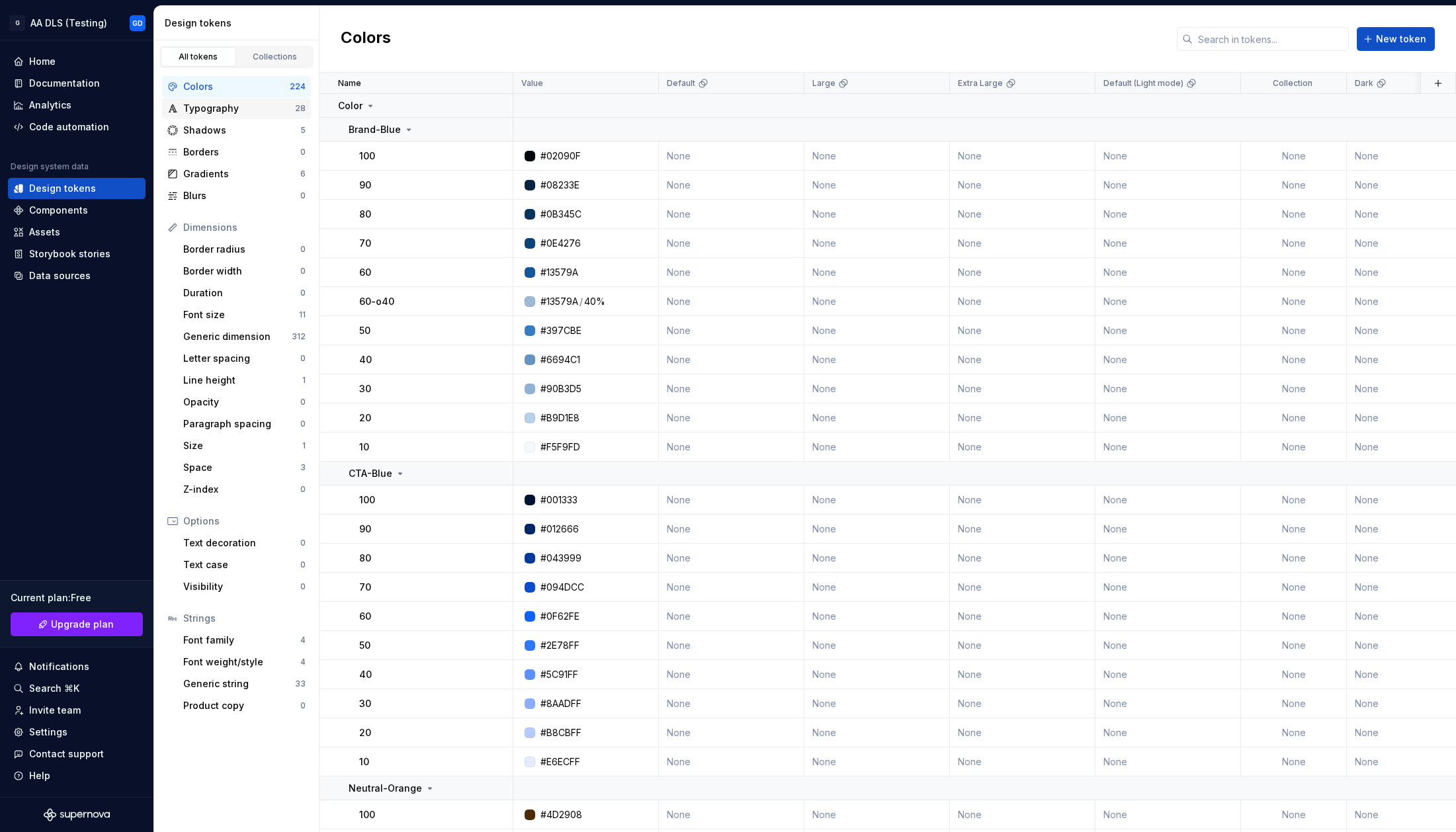
click at [235, 109] on div "Typography" at bounding box center [239, 108] width 111 height 13
